Goal: Transaction & Acquisition: Purchase product/service

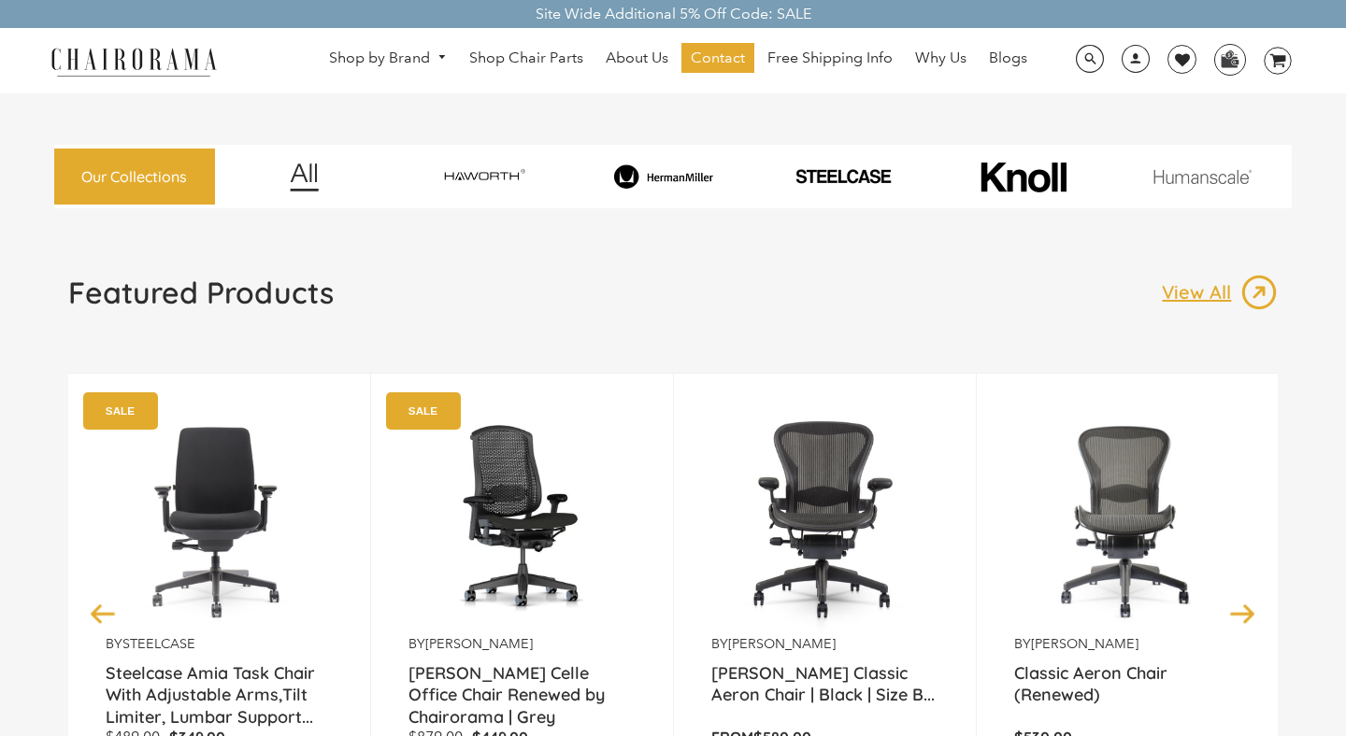
click at [1262, 451] on div "by Herman Miller Classic Aeron Chair (Renewed) $530.00 Add to Cart Shop Now Qui…" at bounding box center [1128, 613] width 303 height 480
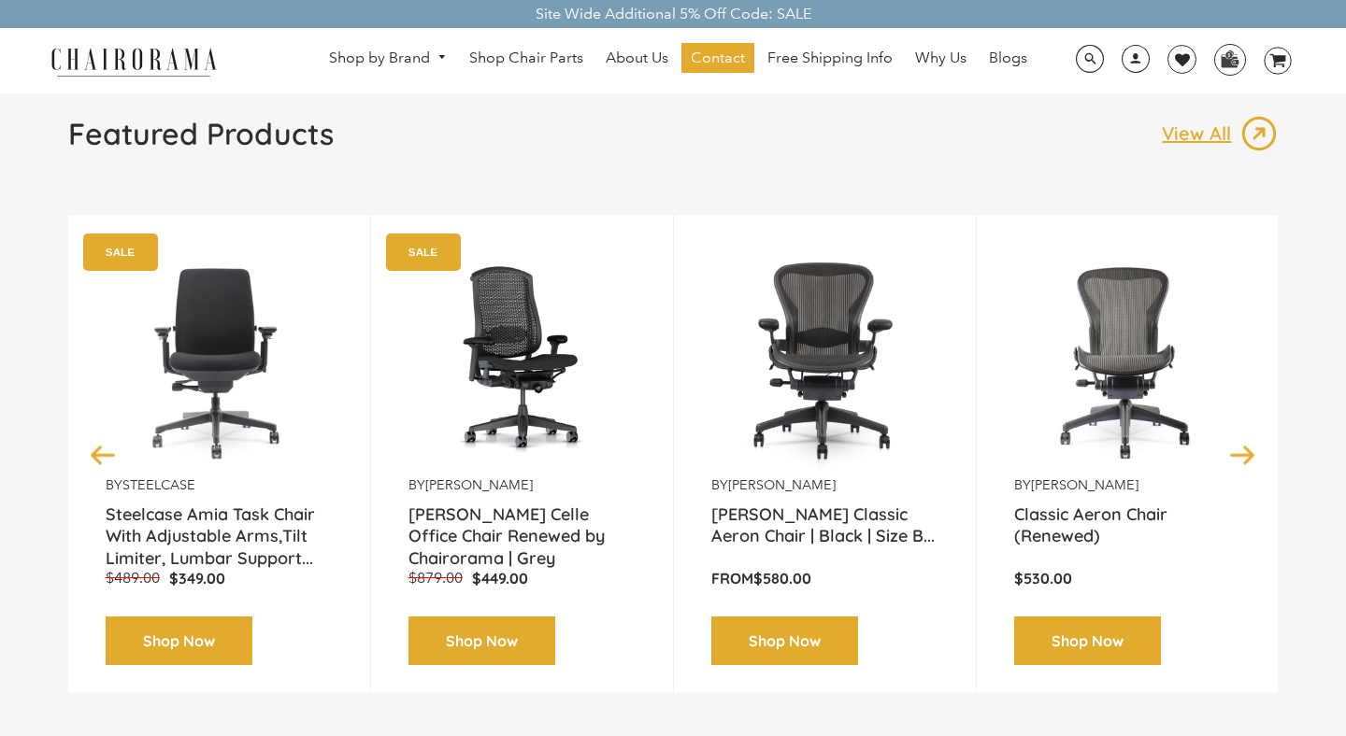
click at [1247, 454] on button "Next" at bounding box center [1242, 454] width 33 height 33
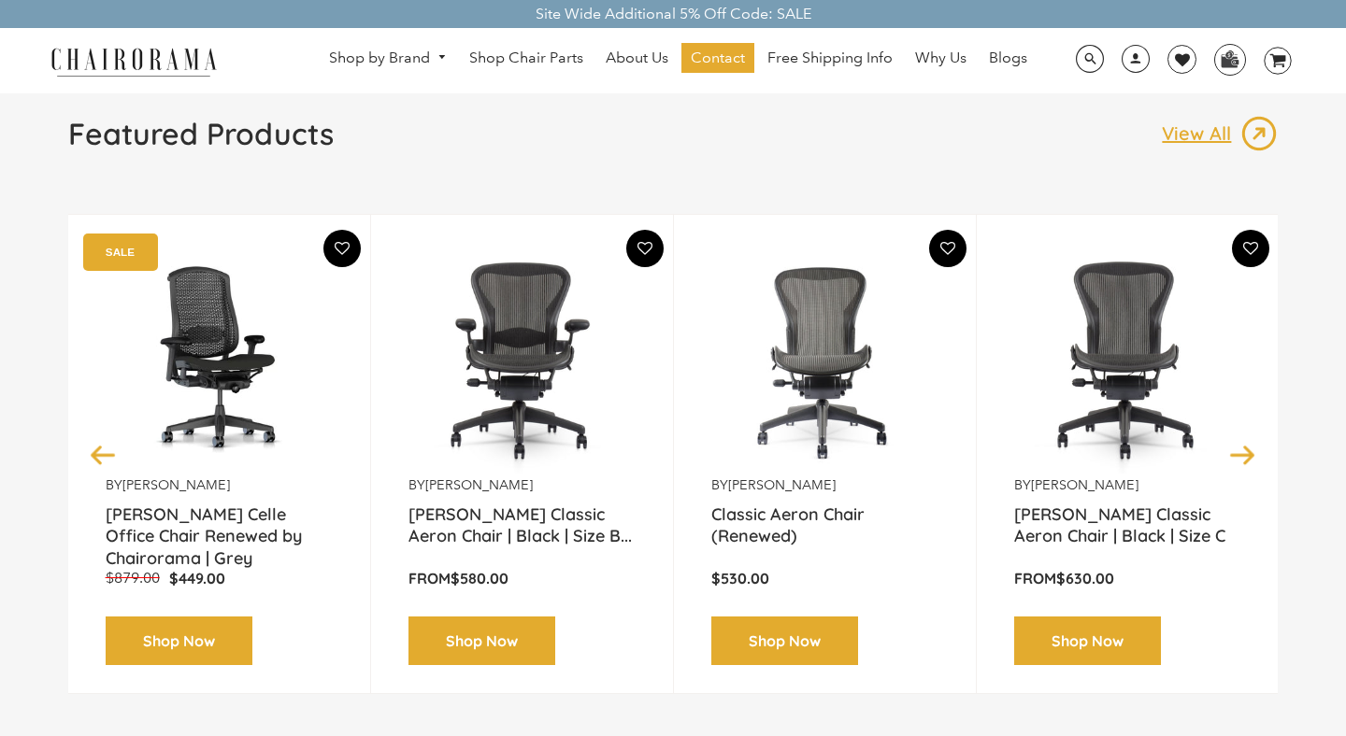
click at [1247, 454] on button "Next" at bounding box center [1242, 454] width 33 height 33
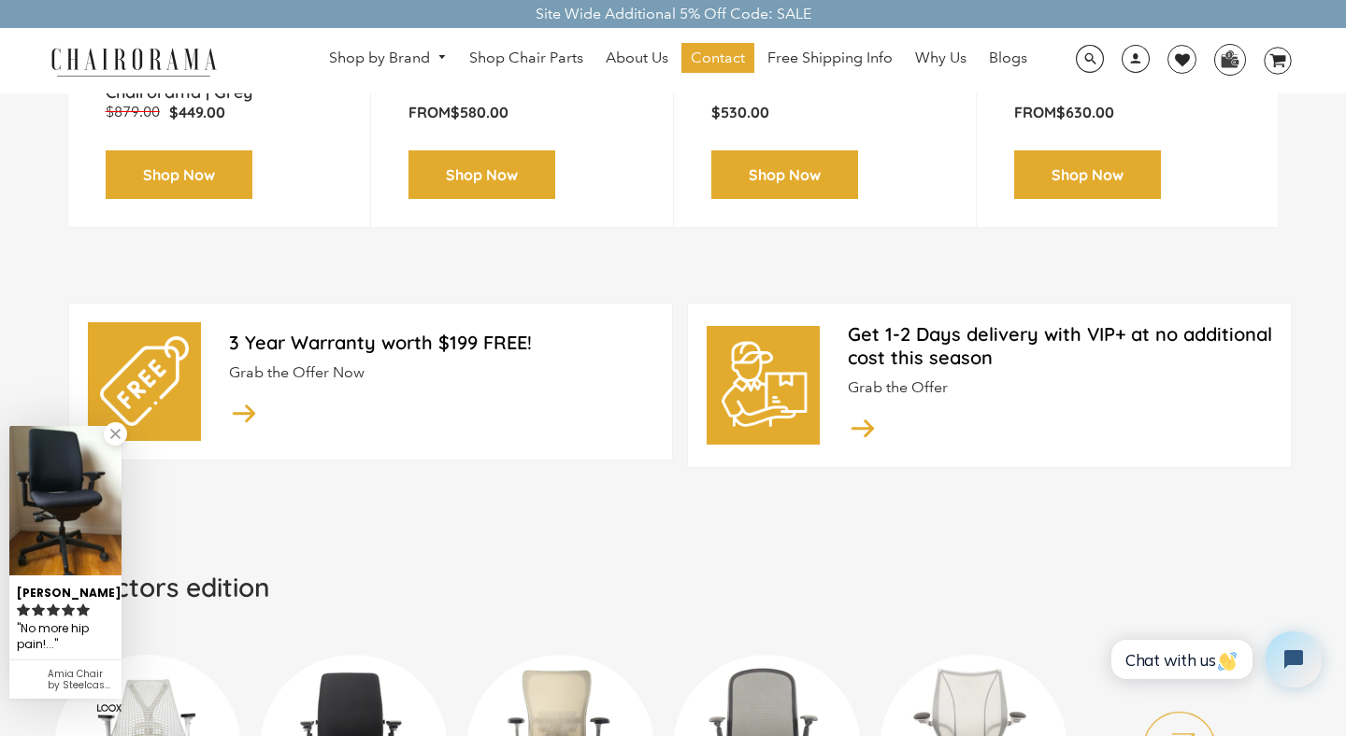
scroll to position [0, 0]
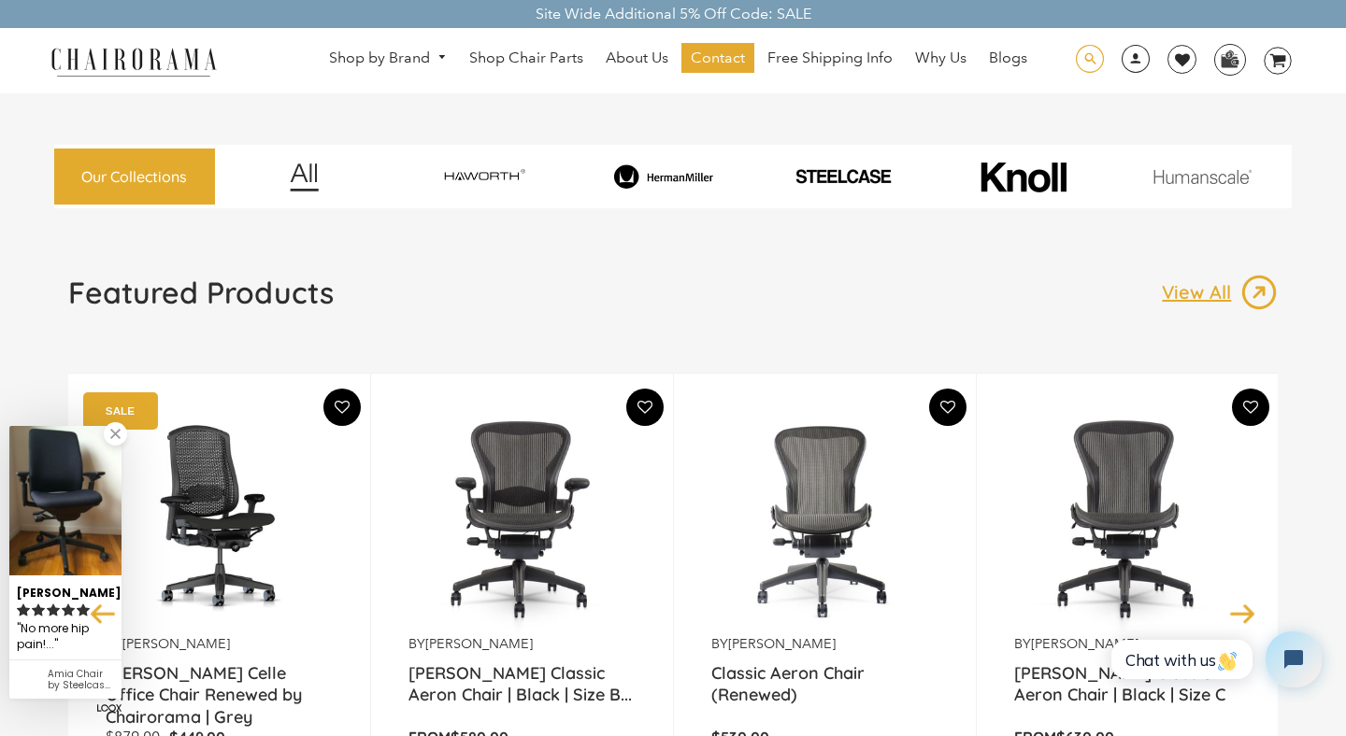
click at [1084, 62] on span at bounding box center [1090, 59] width 28 height 29
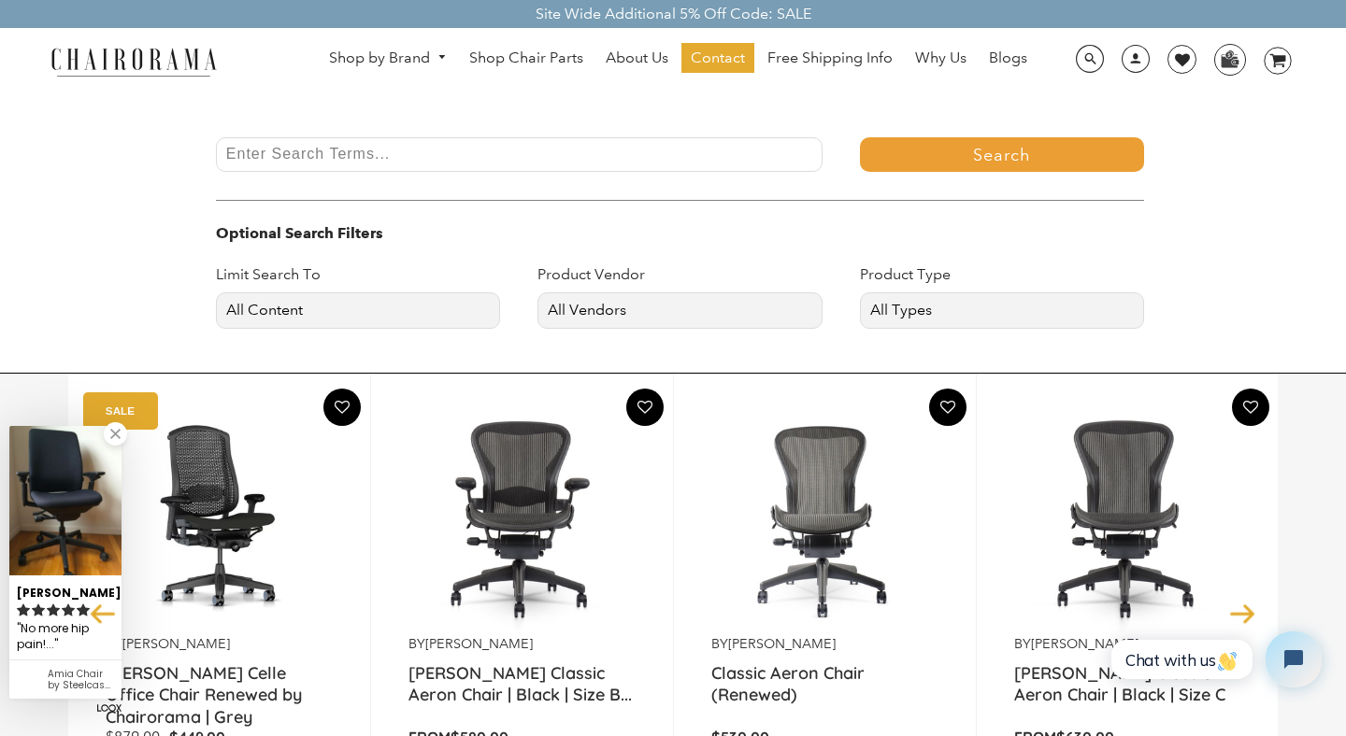
click at [705, 160] on input "Enter Search Terms..." at bounding box center [519, 154] width 606 height 35
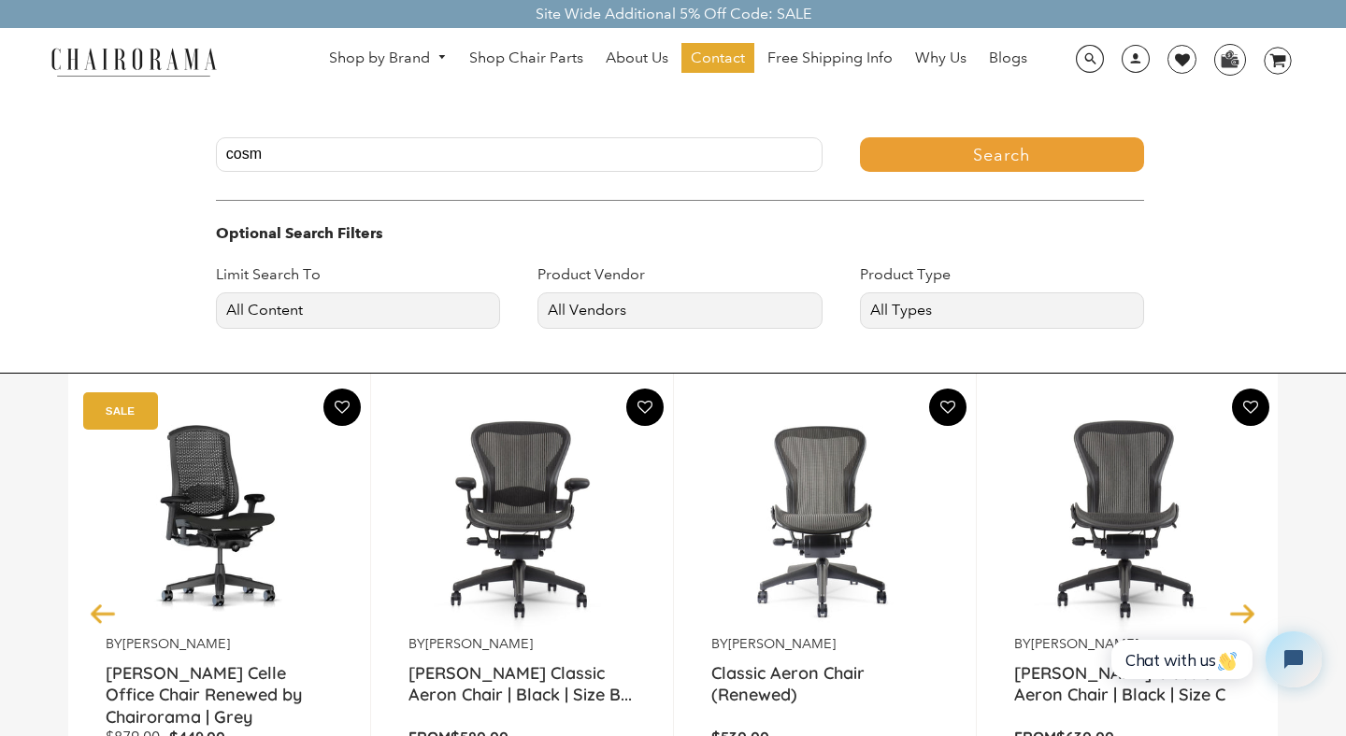
type input "cosm"
click at [860, 137] on button "Search" at bounding box center [1002, 154] width 284 height 35
